Goal: Task Accomplishment & Management: Manage account settings

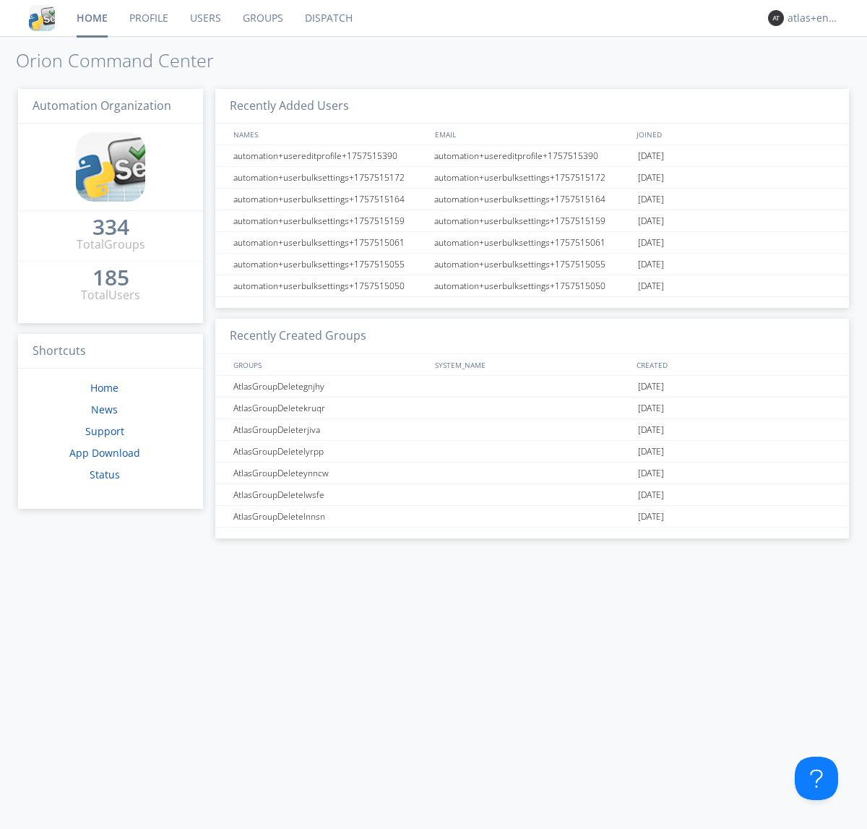
click at [327, 18] on link "Dispatch" at bounding box center [328, 18] width 69 height 36
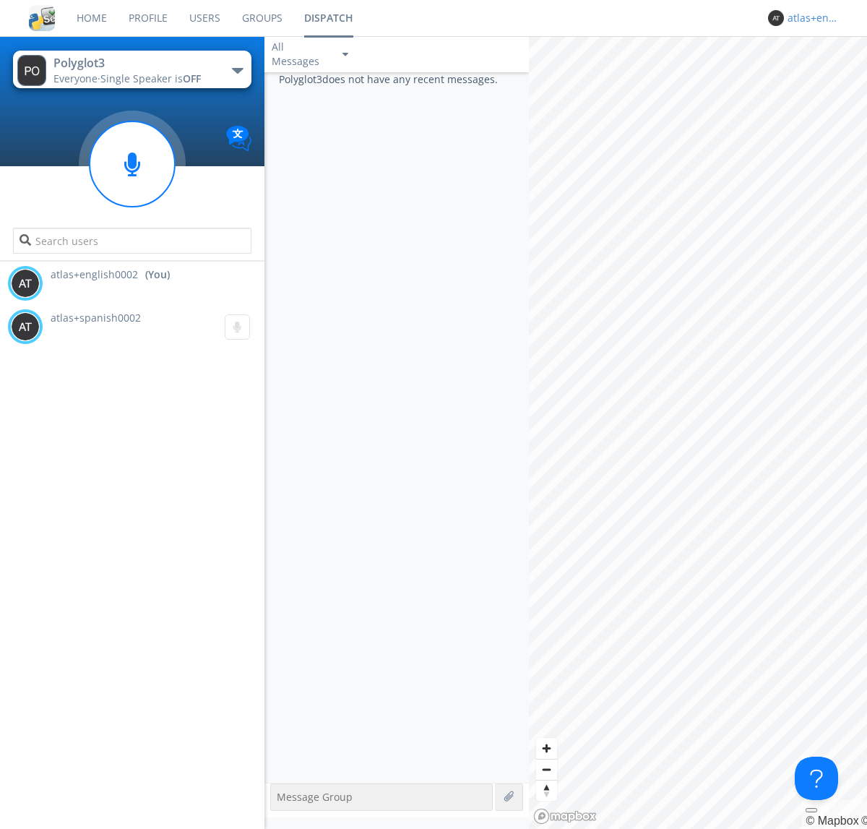
click at [811, 18] on div "atlas+english0002" at bounding box center [815, 18] width 54 height 14
click at [822, 76] on div "Log Out" at bounding box center [822, 77] width 74 height 26
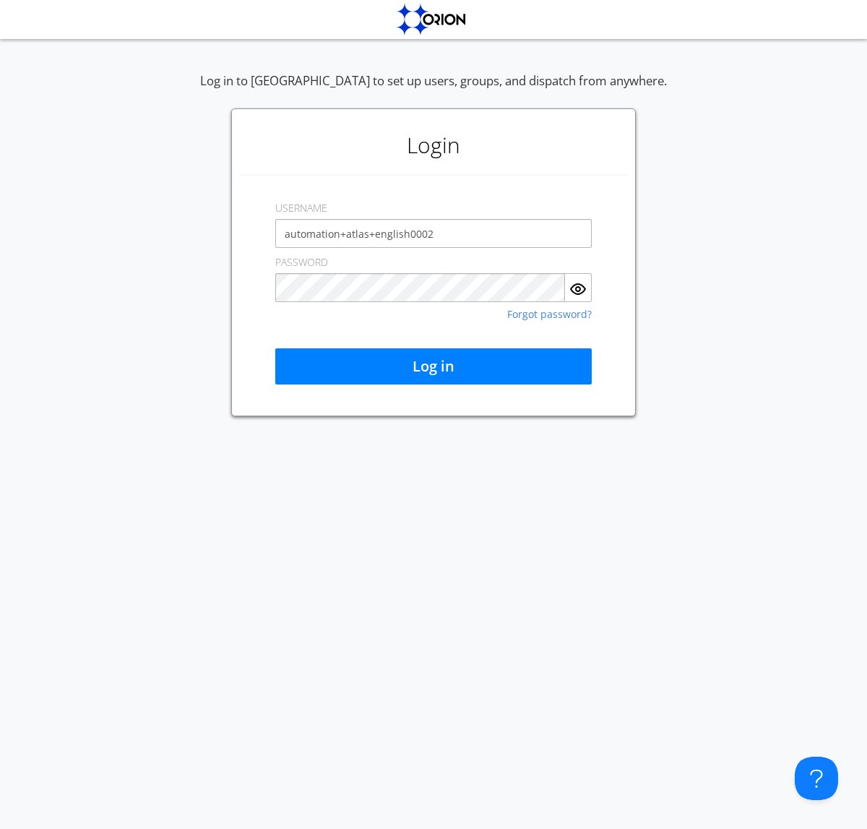
type input "automation+atlas+english0002"
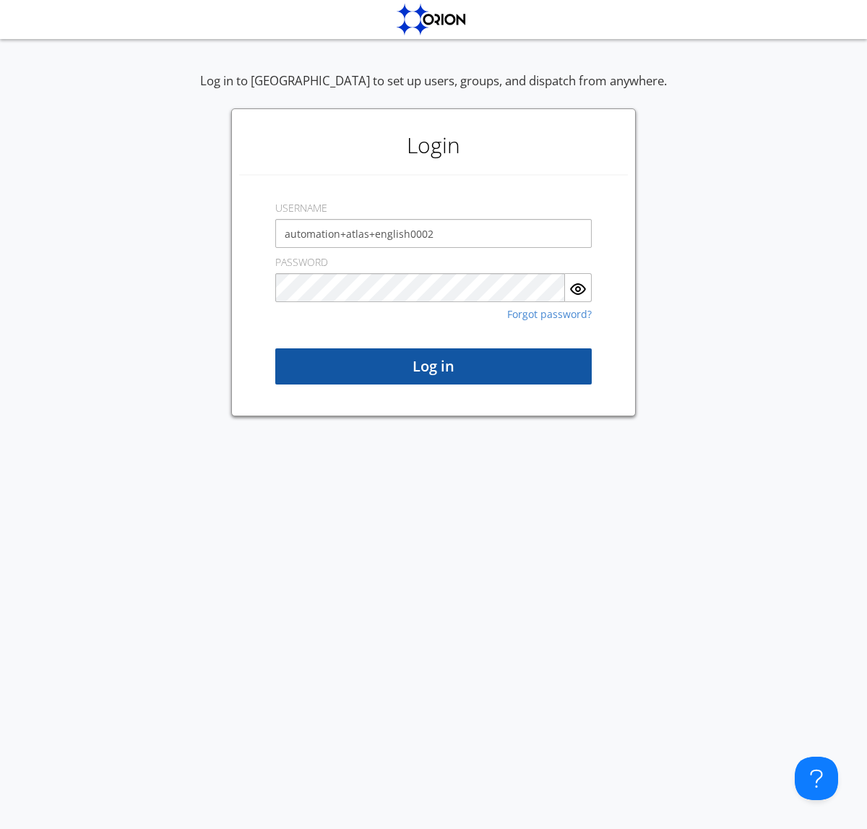
click at [434, 366] on button "Log in" at bounding box center [433, 366] width 317 height 36
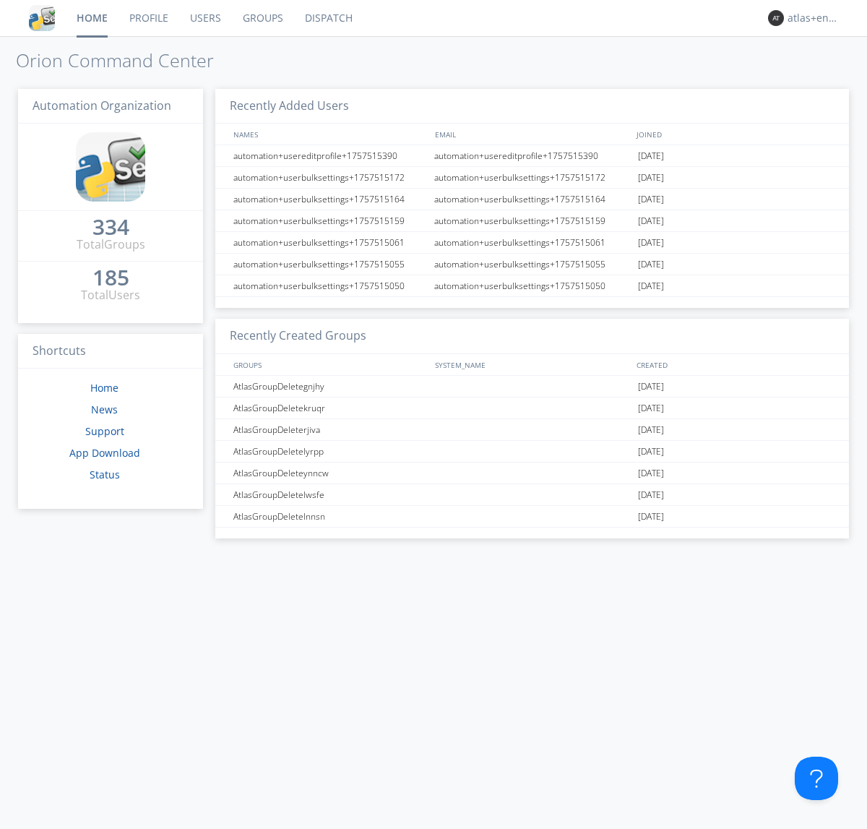
click at [327, 18] on link "Dispatch" at bounding box center [328, 18] width 69 height 36
